Goal: Task Accomplishment & Management: Use online tool/utility

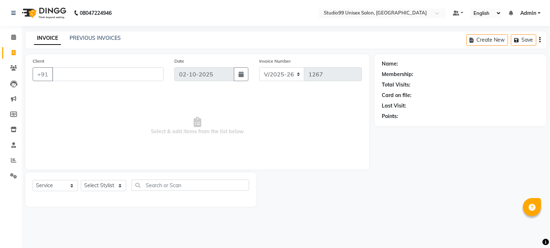
select select "6061"
select select "service"
click at [15, 157] on span at bounding box center [13, 161] width 13 height 8
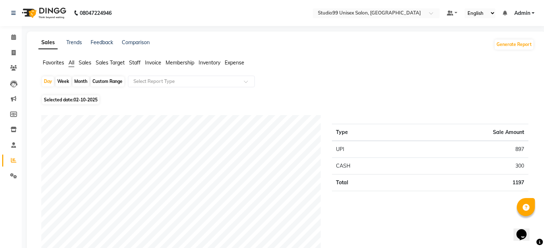
click at [89, 59] on li "Sales" at bounding box center [85, 63] width 13 height 8
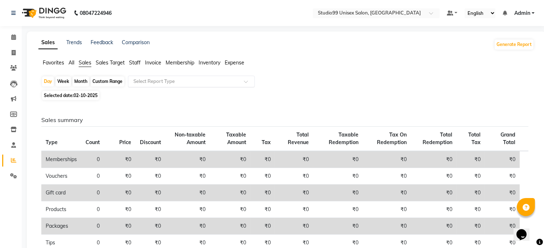
click at [141, 77] on div "Select Report Type" at bounding box center [191, 82] width 127 height 12
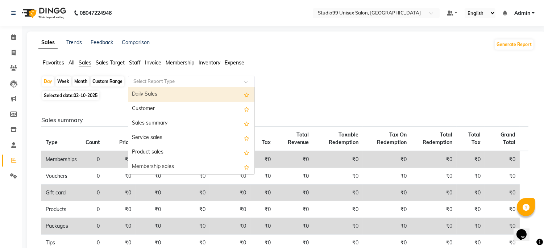
drag, startPoint x: 145, startPoint y: 95, endPoint x: 146, endPoint y: 99, distance: 3.9
click at [145, 95] on div "Daily Sales" at bounding box center [191, 94] width 126 height 14
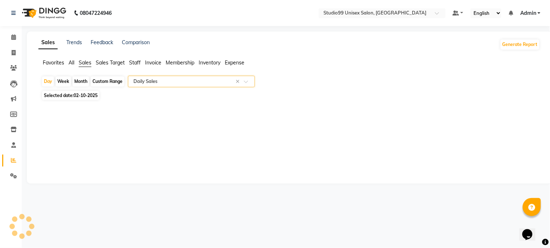
select select "csv"
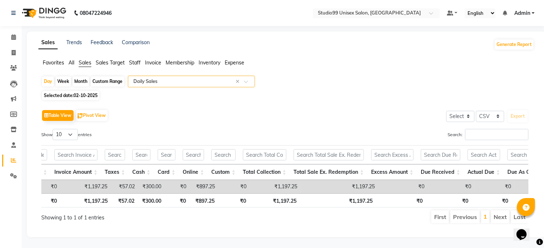
scroll to position [0, 318]
